Goal: Download file/media

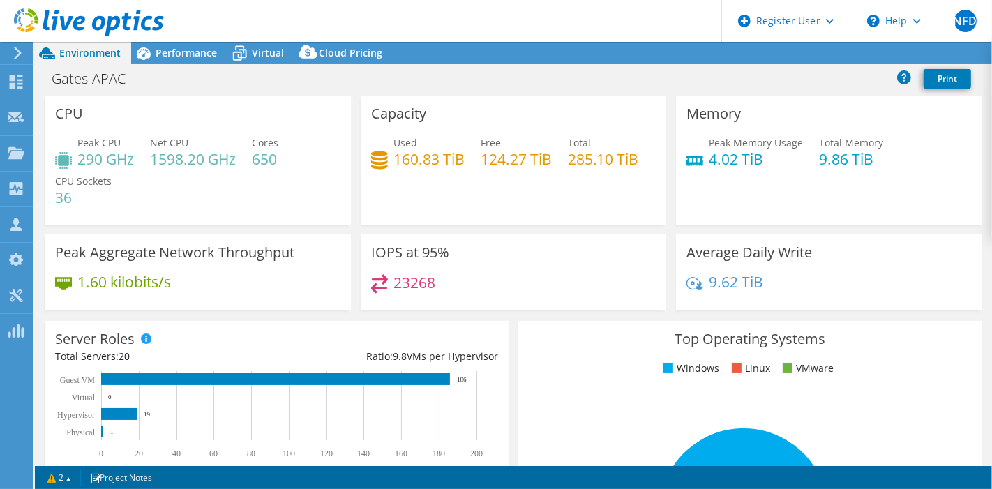
select select "USD"
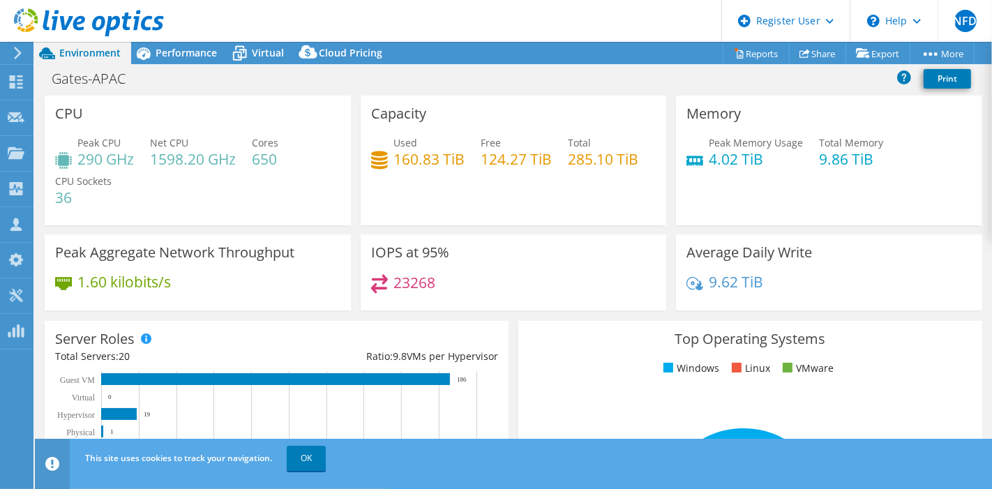
click at [569, 158] on h4 "285.10 TiB" at bounding box center [603, 158] width 71 height 15
click at [311, 465] on link "OK" at bounding box center [306, 458] width 39 height 25
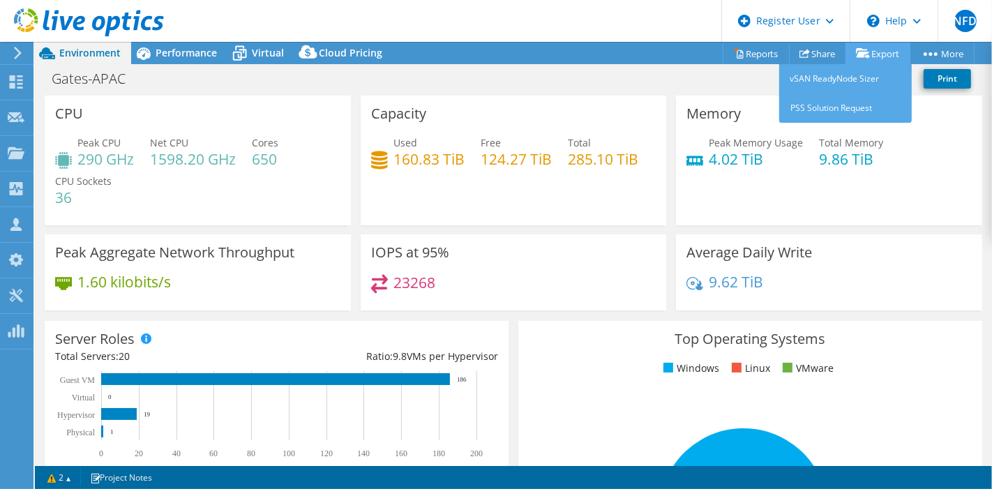
click at [863, 51] on icon at bounding box center [863, 53] width 14 height 10
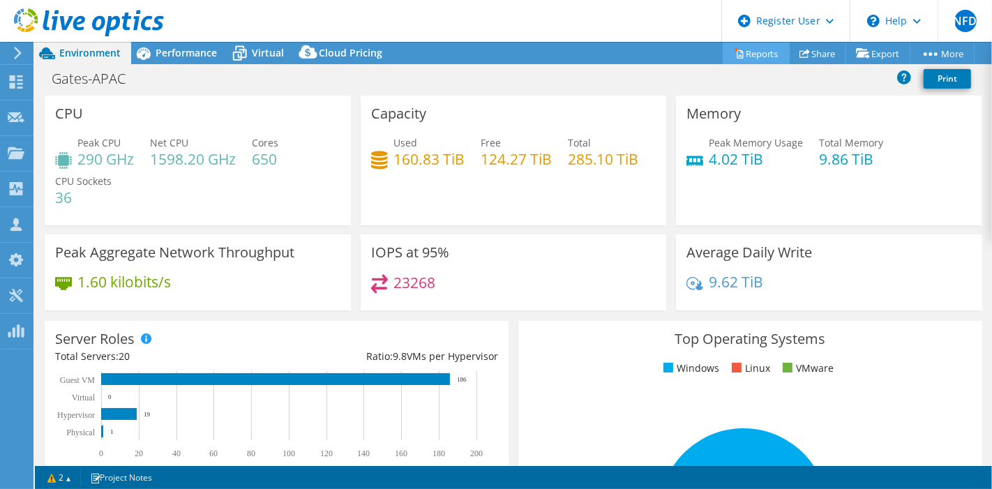
click at [743, 53] on link "Reports" at bounding box center [756, 54] width 67 height 22
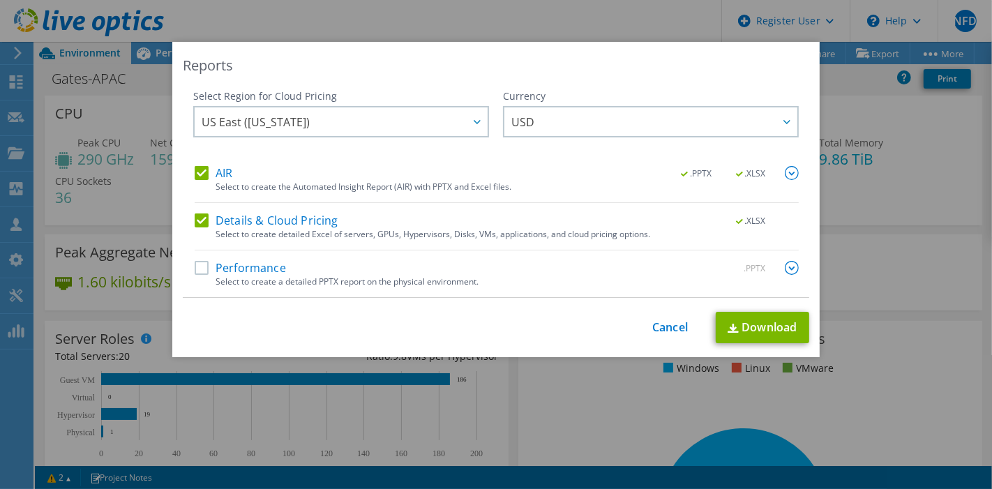
click at [195, 217] on label "Details & Cloud Pricing" at bounding box center [267, 221] width 144 height 14
click at [0, 0] on input "Details & Cloud Pricing" at bounding box center [0, 0] width 0 height 0
click at [195, 279] on div "Performance .PPTX Select to create a detailed PPTX report on the physical envir…" at bounding box center [497, 279] width 604 height 36
click at [195, 267] on label "Performance" at bounding box center [240, 268] width 91 height 14
click at [0, 0] on input "Performance" at bounding box center [0, 0] width 0 height 0
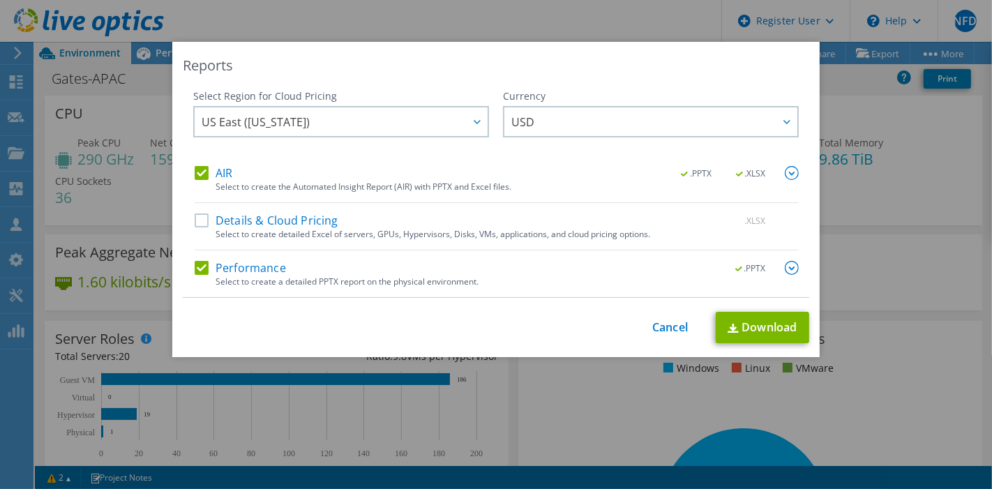
click at [785, 175] on img at bounding box center [792, 173] width 14 height 14
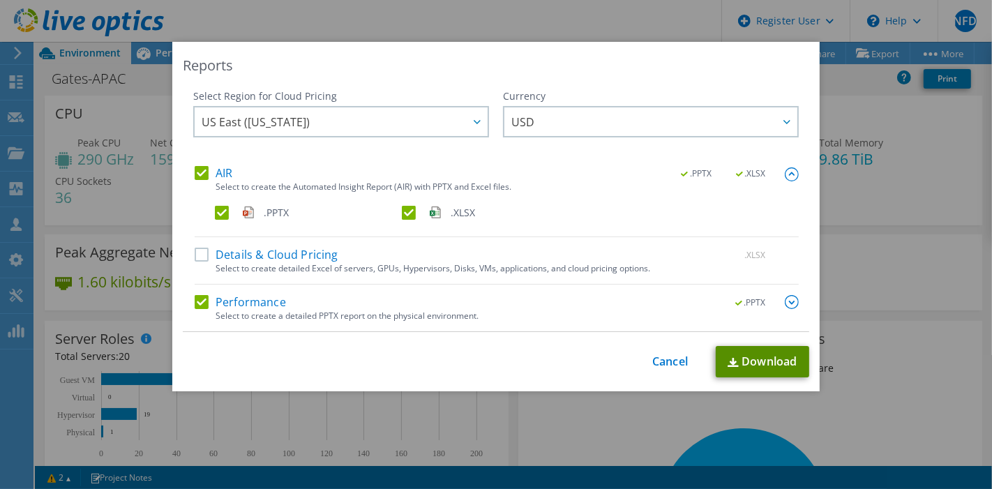
click at [765, 356] on link "Download" at bounding box center [763, 361] width 94 height 31
